Goal: Find contact information: Find contact information

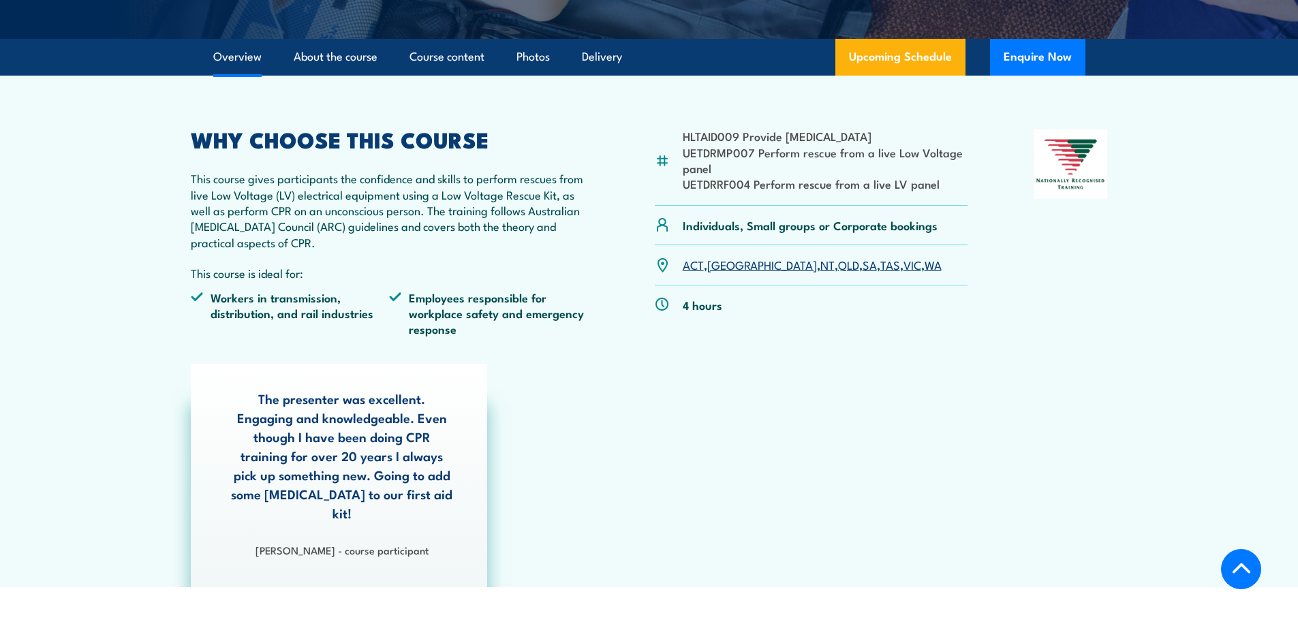
scroll to position [409, 0]
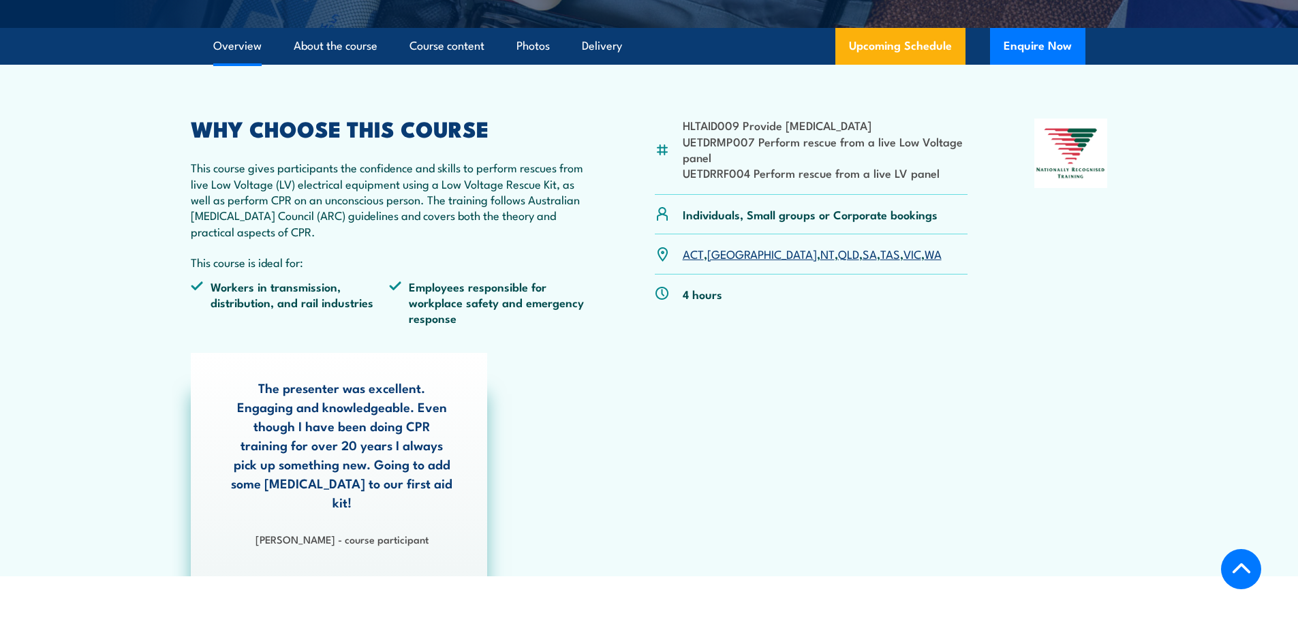
click at [903, 255] on link "VIC" at bounding box center [912, 253] width 18 height 16
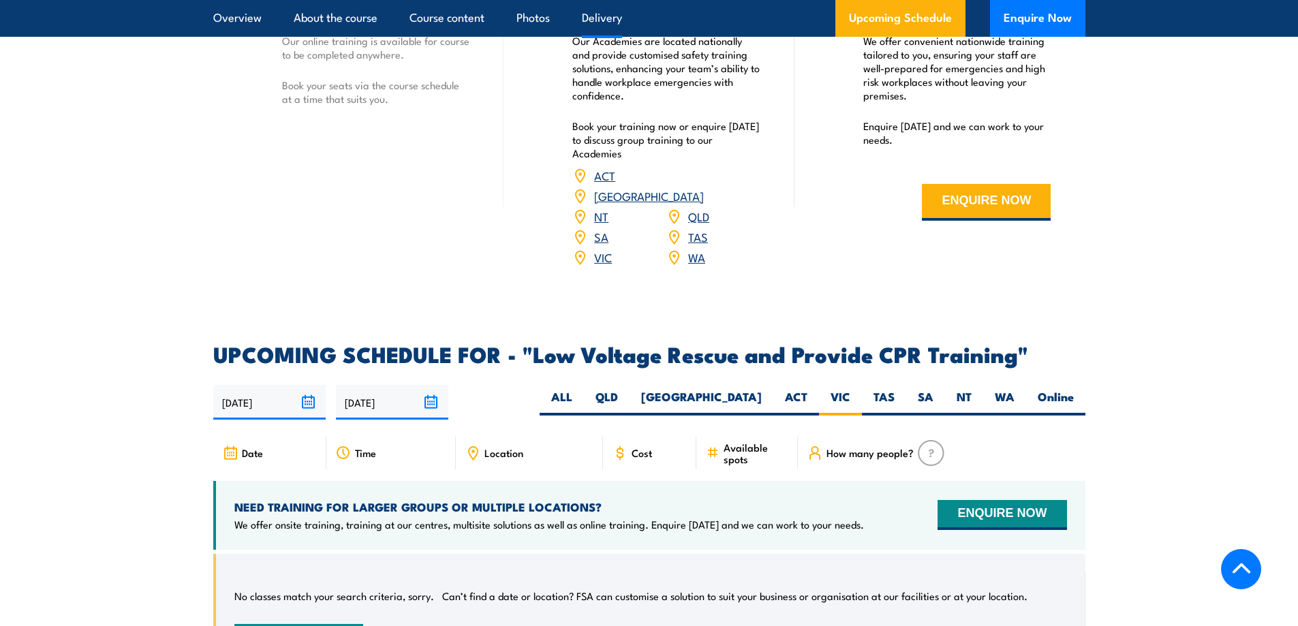
scroll to position [2088, 0]
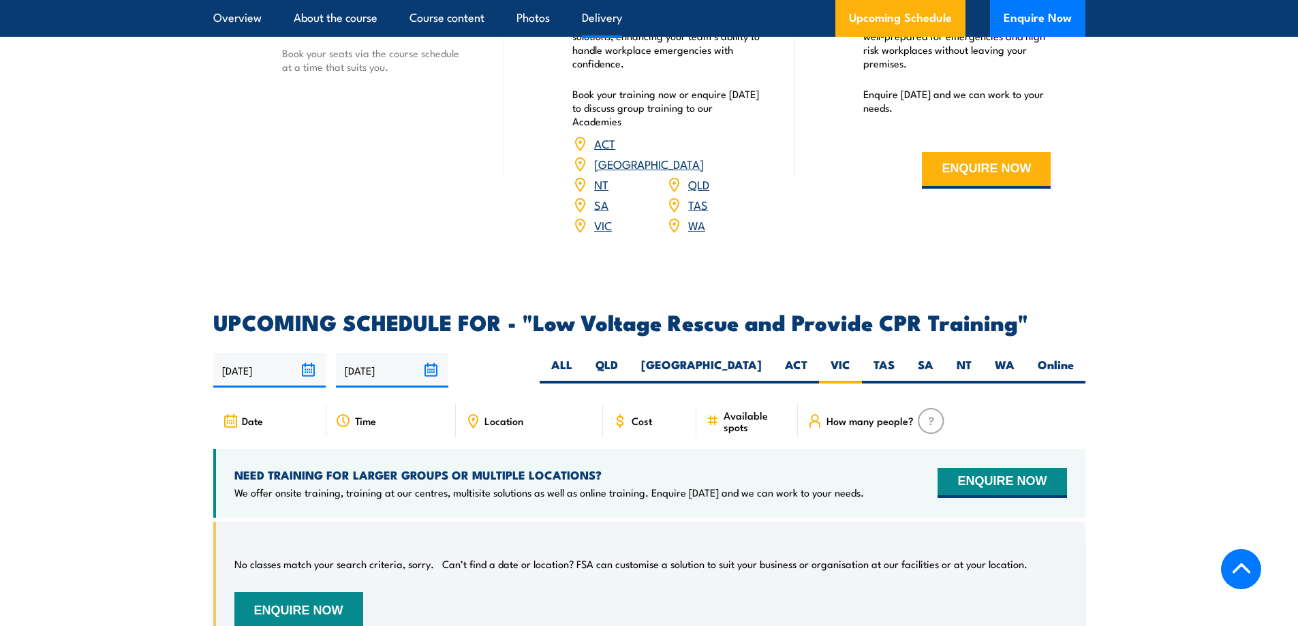
click at [310, 353] on input "[DATE]" at bounding box center [269, 370] width 112 height 35
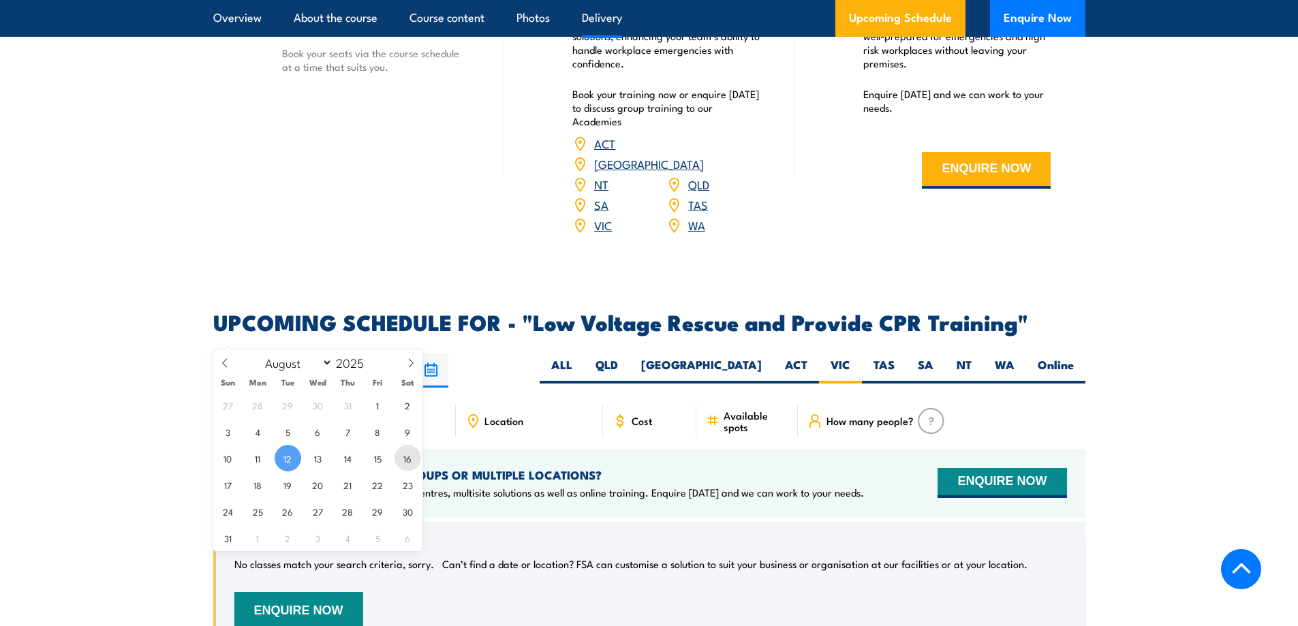
click at [408, 457] on span "16" at bounding box center [407, 458] width 27 height 27
type input "16/08/2025"
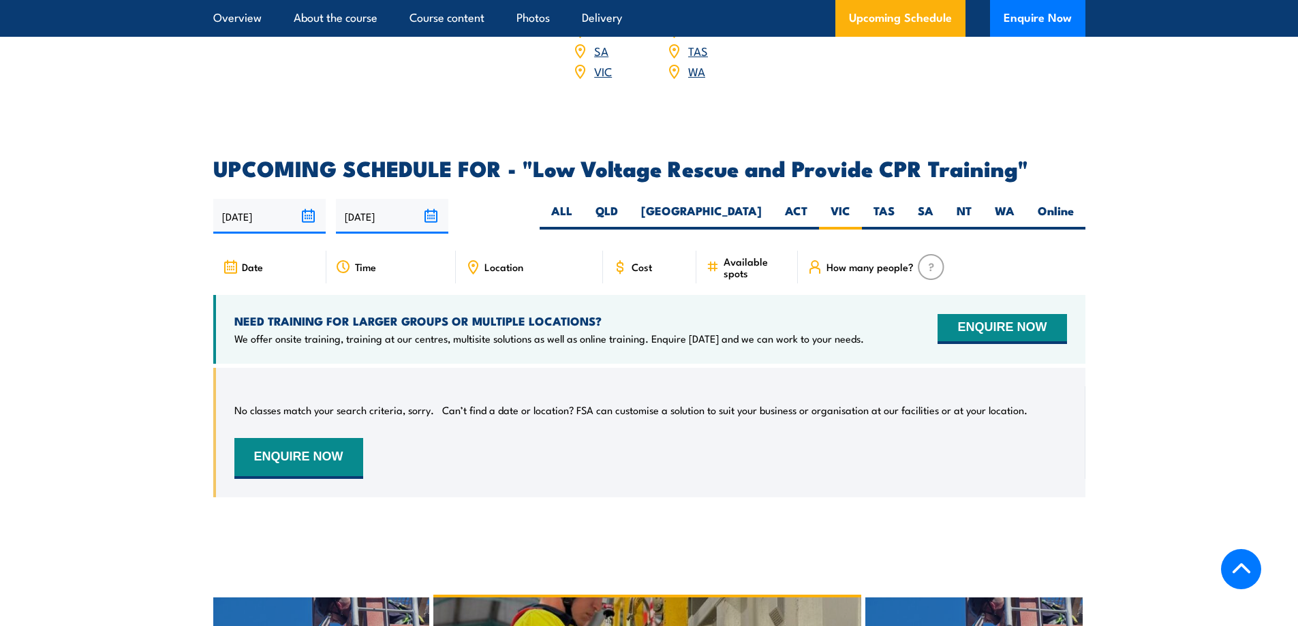
scroll to position [2225, 0]
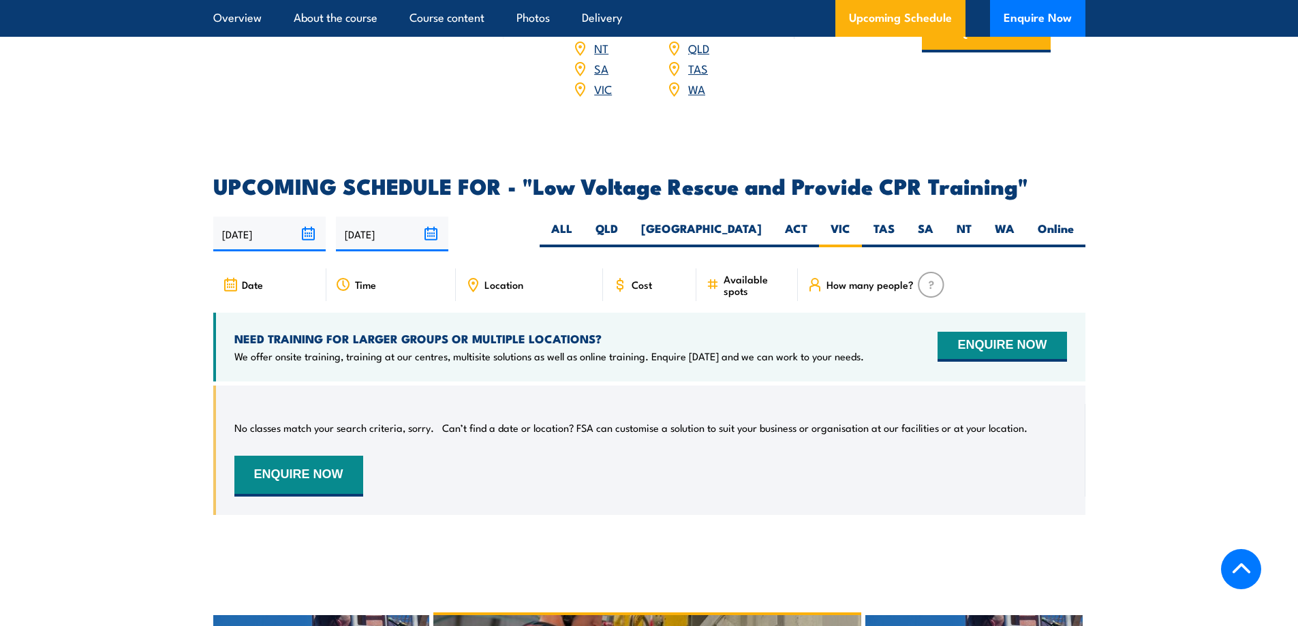
click at [311, 217] on input "16/08/2025" at bounding box center [269, 234] width 112 height 35
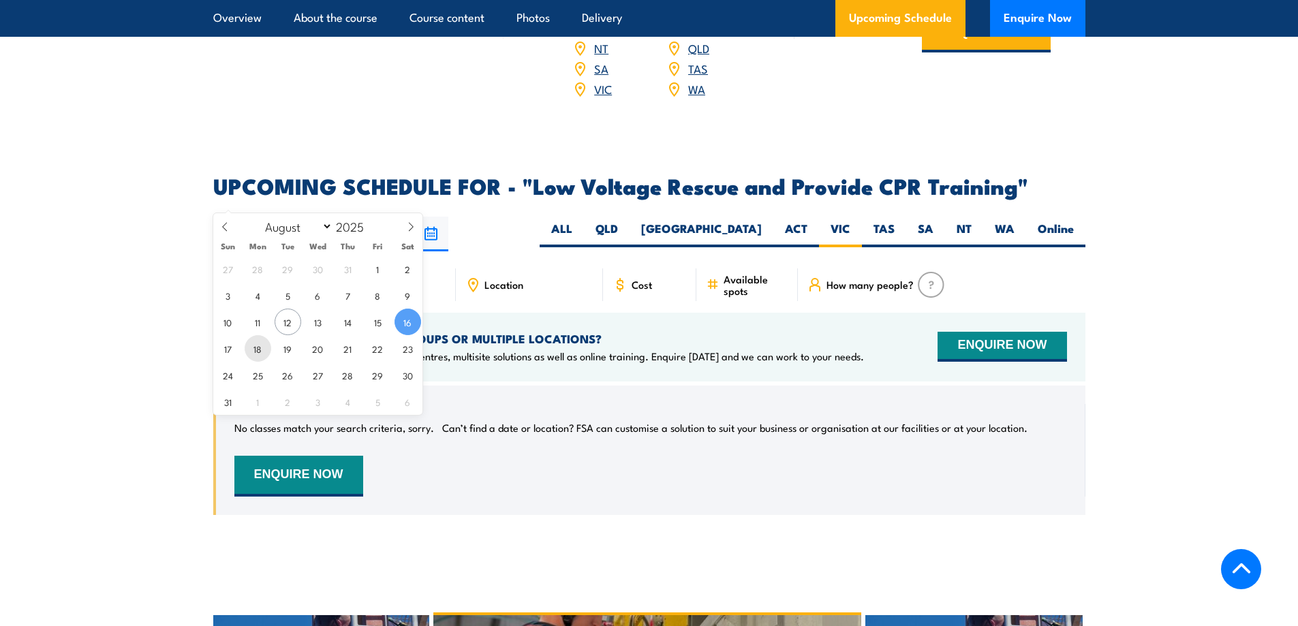
click at [256, 351] on span "18" at bounding box center [258, 348] width 27 height 27
type input "18/08/2025"
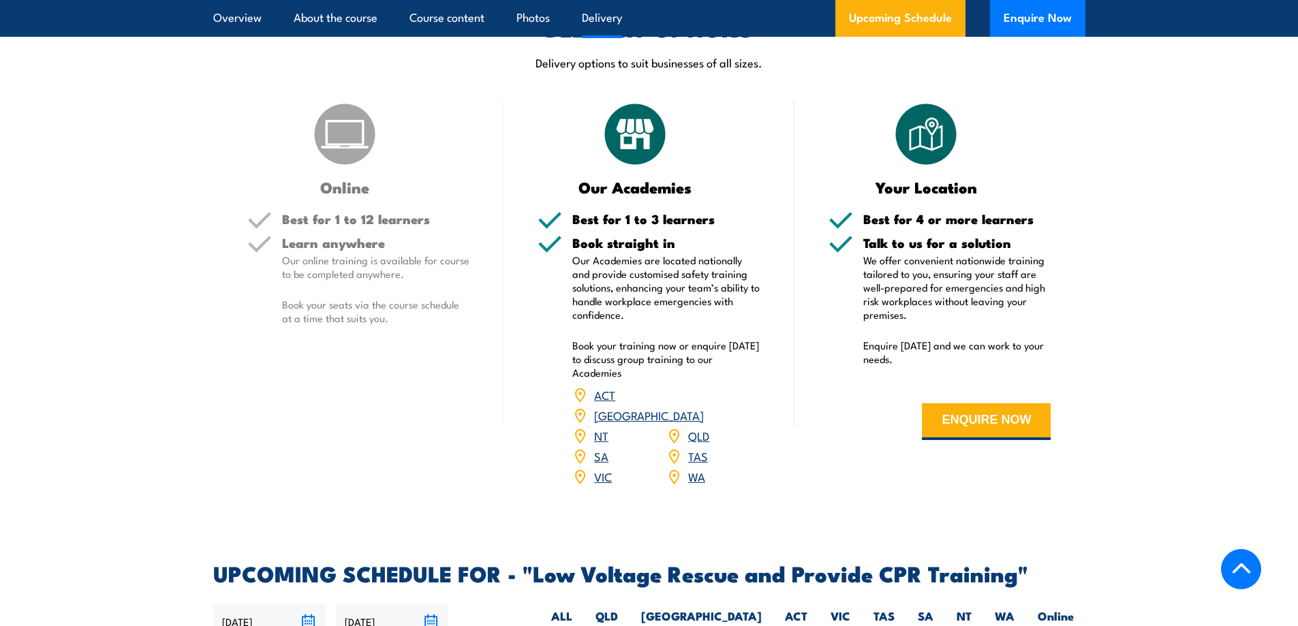
scroll to position [1884, 0]
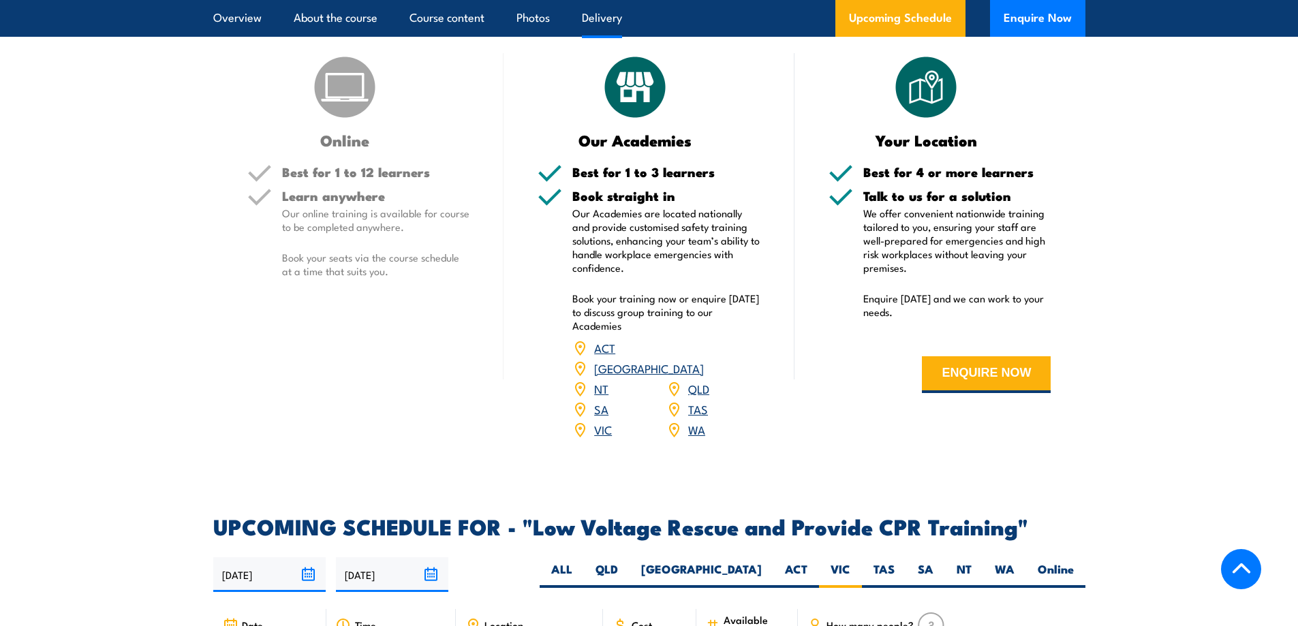
click at [600, 421] on link "VIC" at bounding box center [603, 429] width 18 height 16
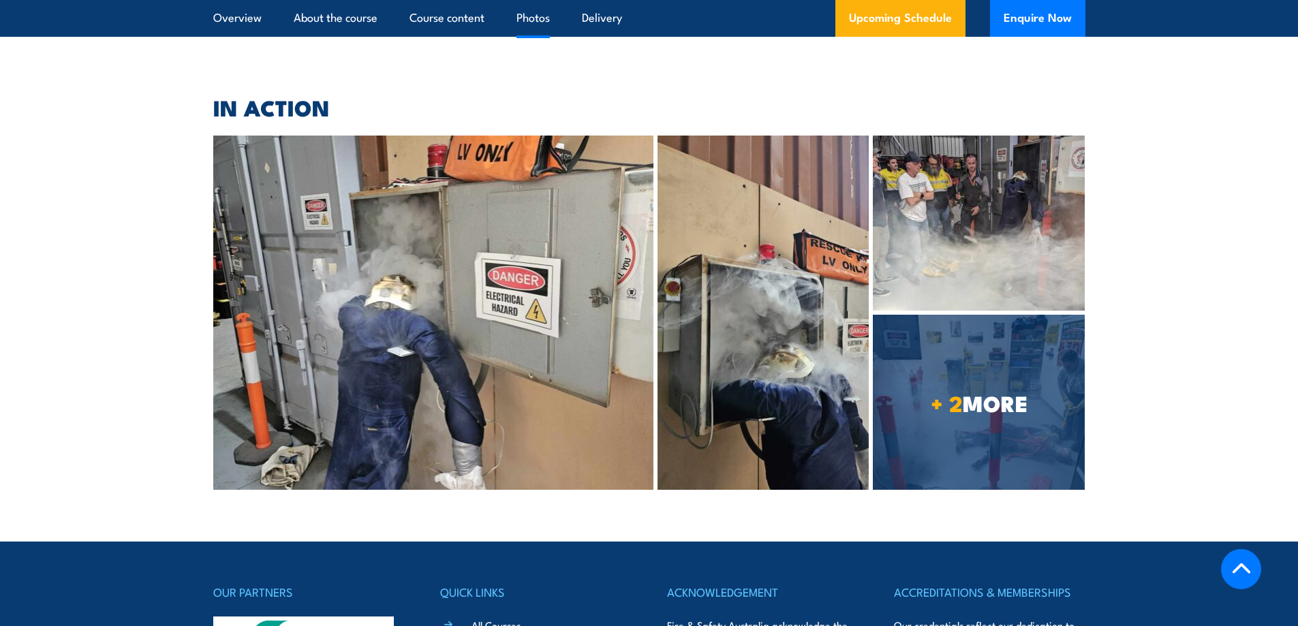
scroll to position [3383, 0]
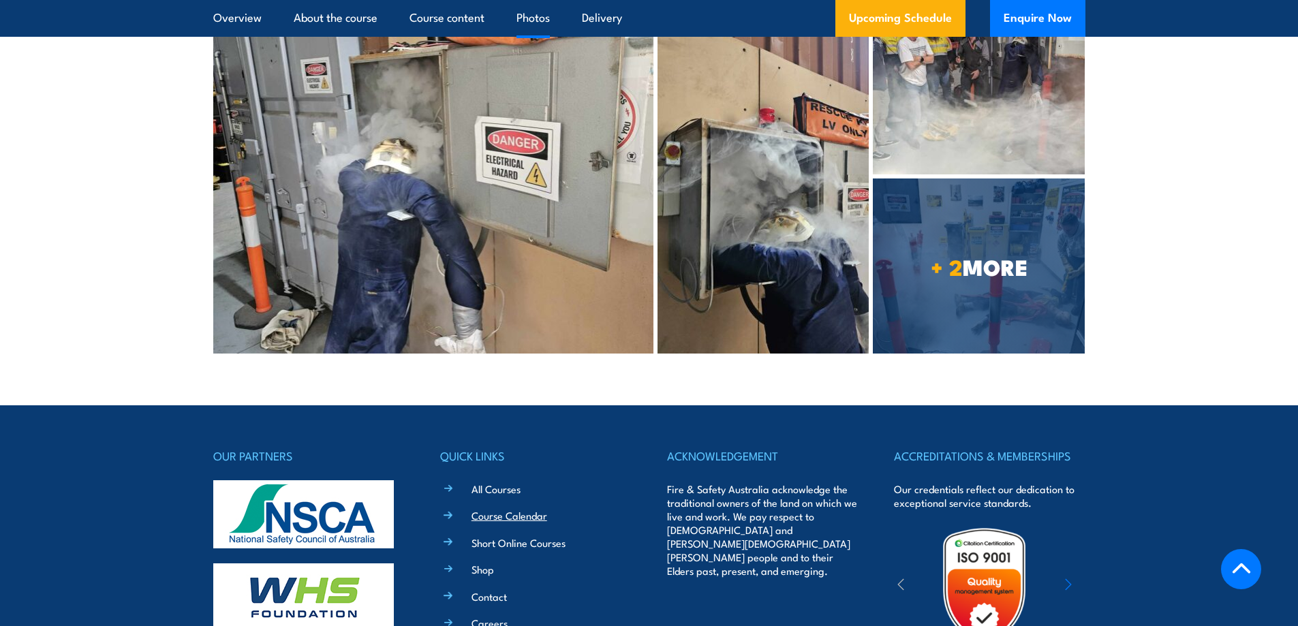
click at [504, 508] on link "Course Calendar" at bounding box center [509, 515] width 76 height 14
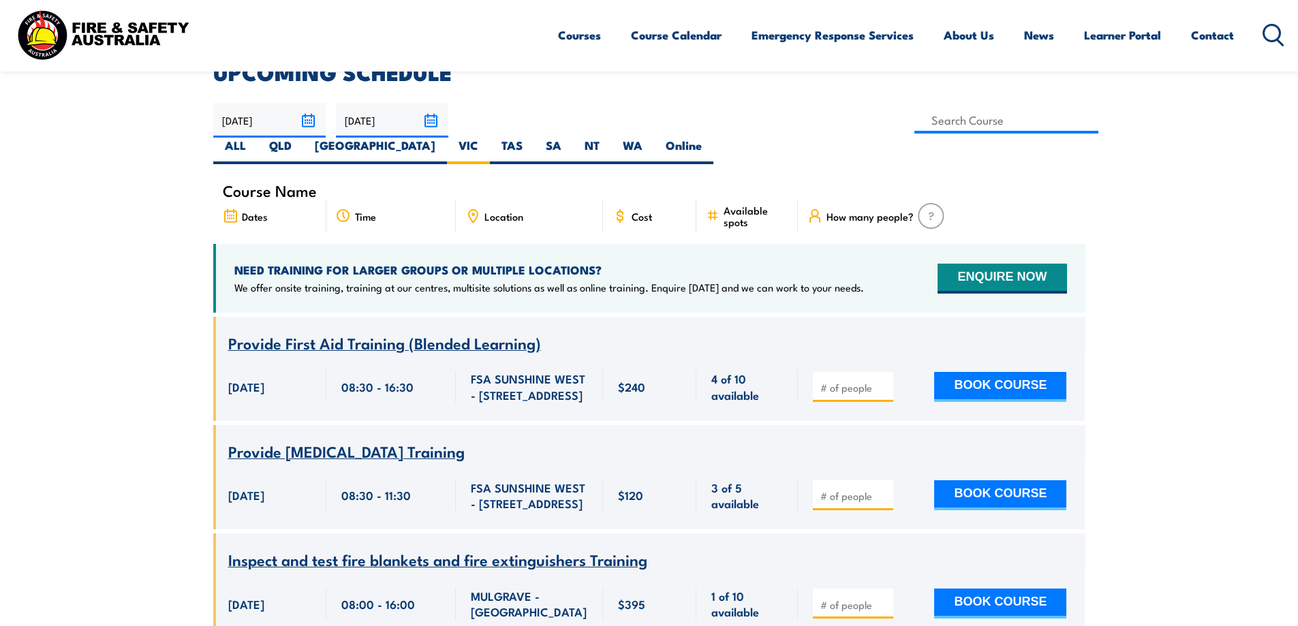
scroll to position [409, 0]
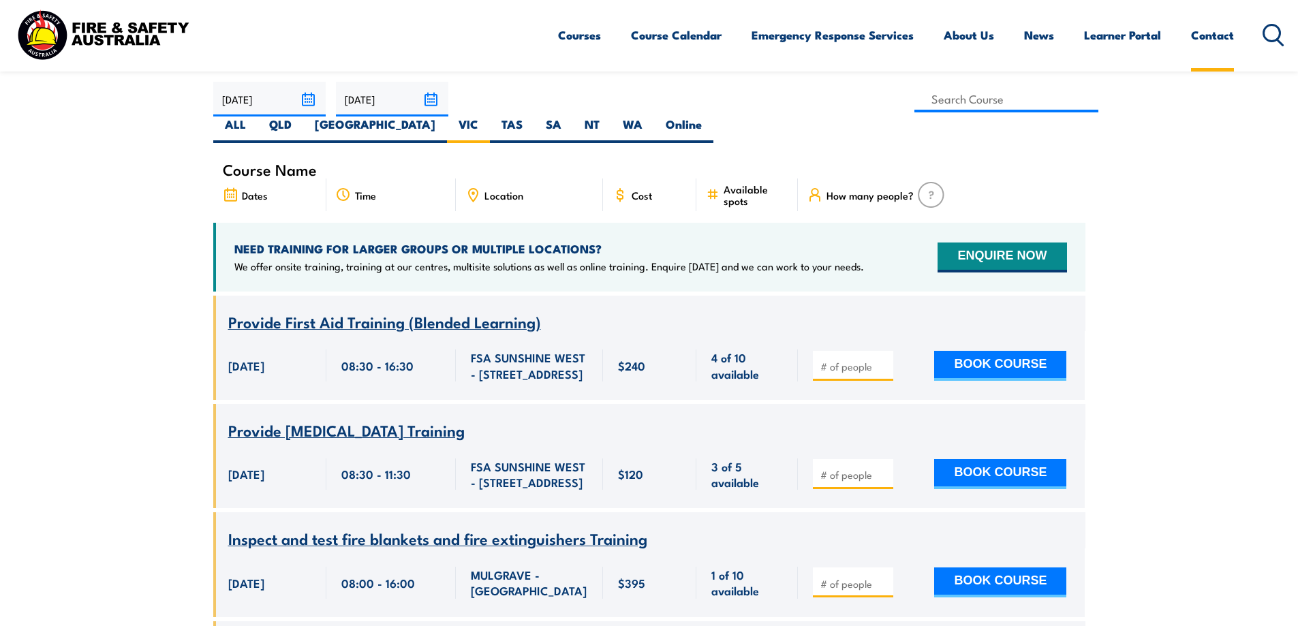
click at [1212, 37] on link "Contact" at bounding box center [1212, 35] width 43 height 36
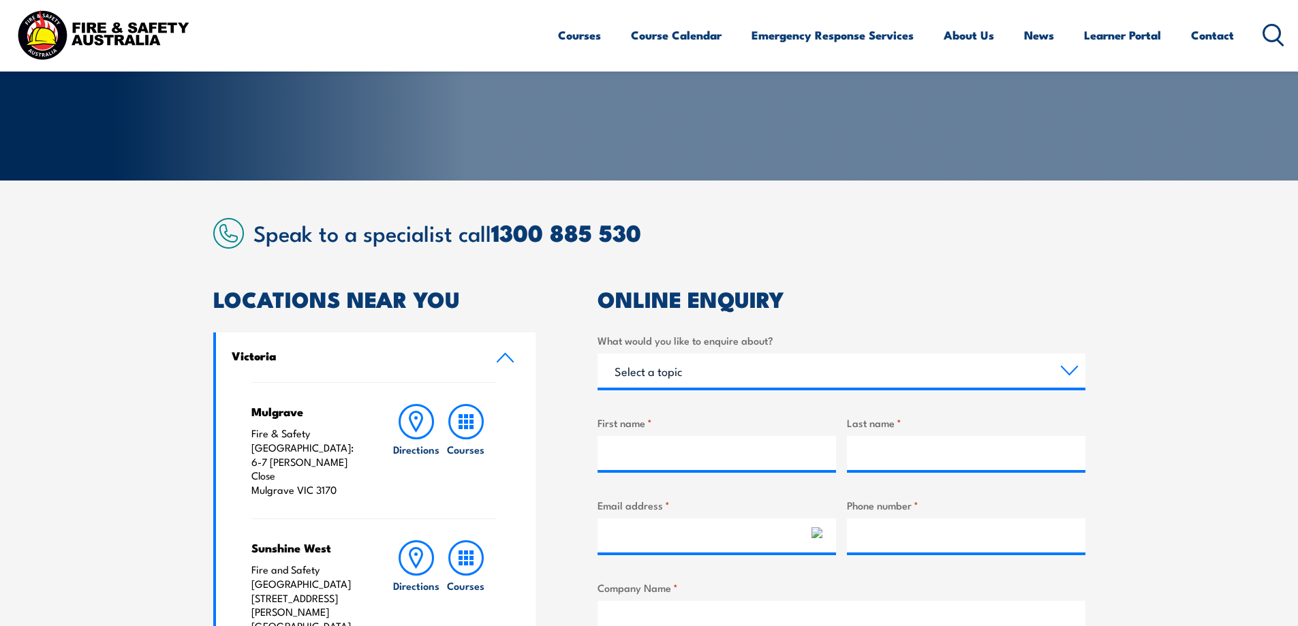
scroll to position [204, 0]
